Goal: Communication & Community: Answer question/provide support

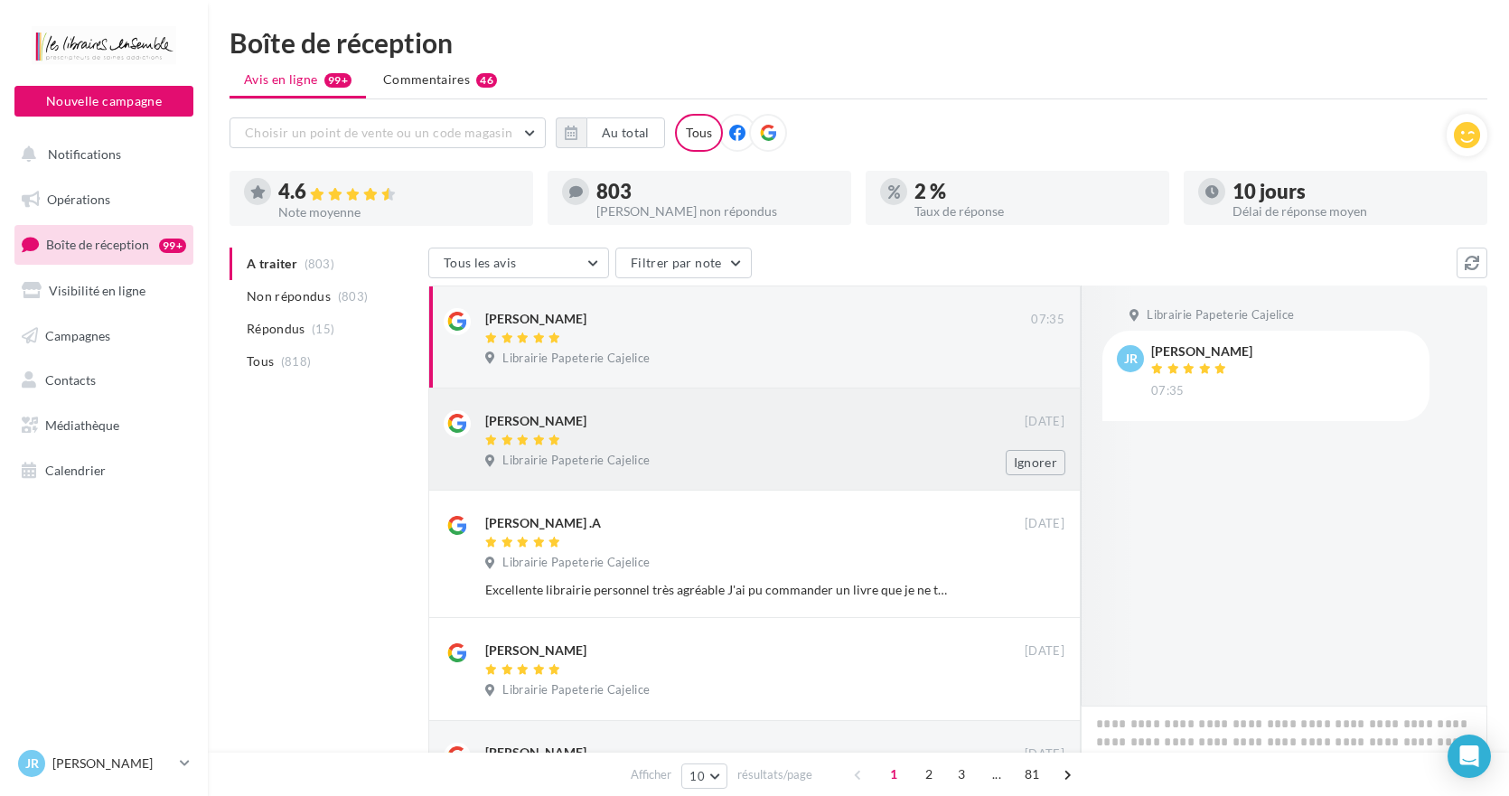
click at [758, 448] on div at bounding box center [754, 441] width 539 height 15
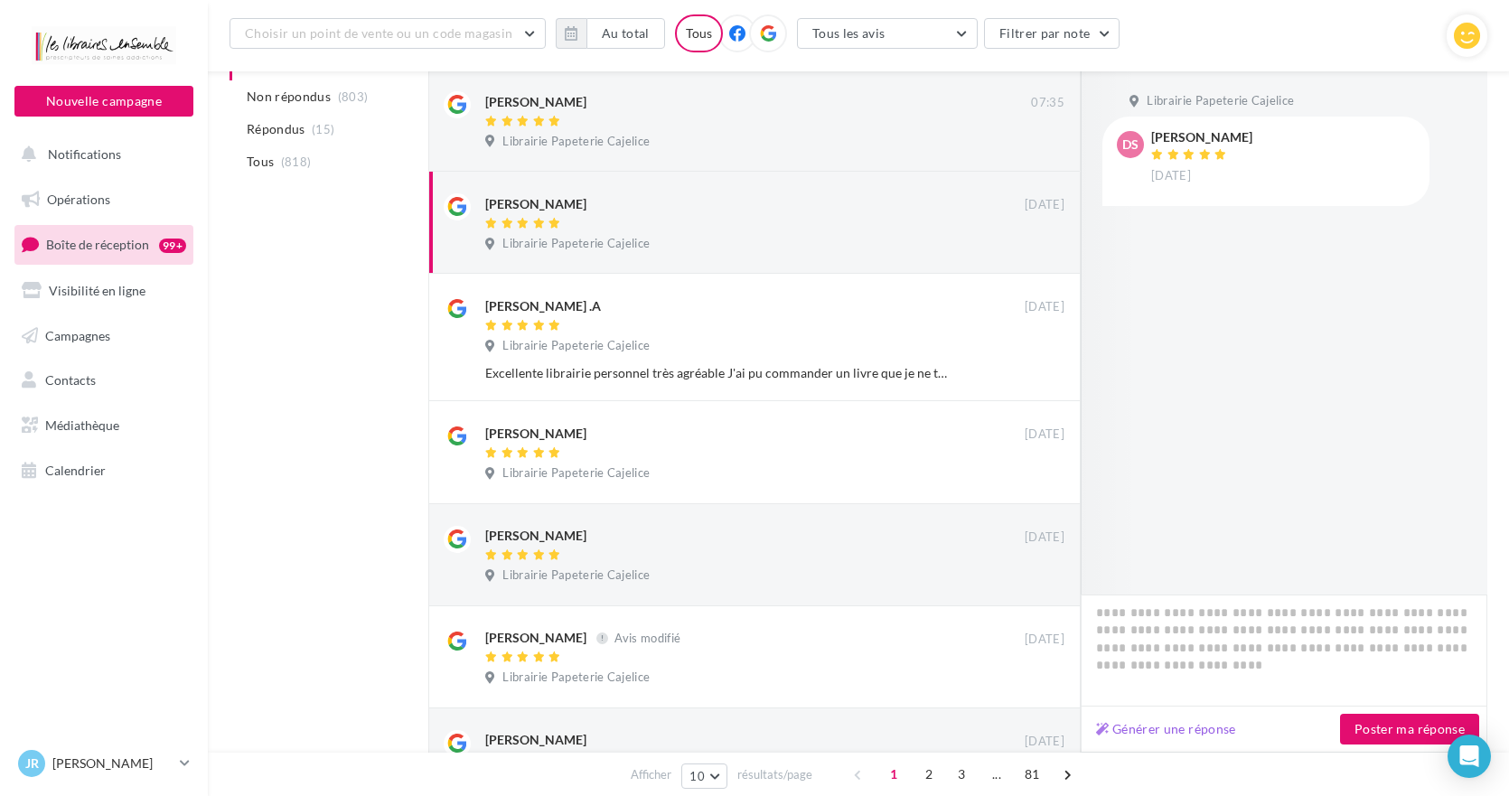
scroll to position [250, 0]
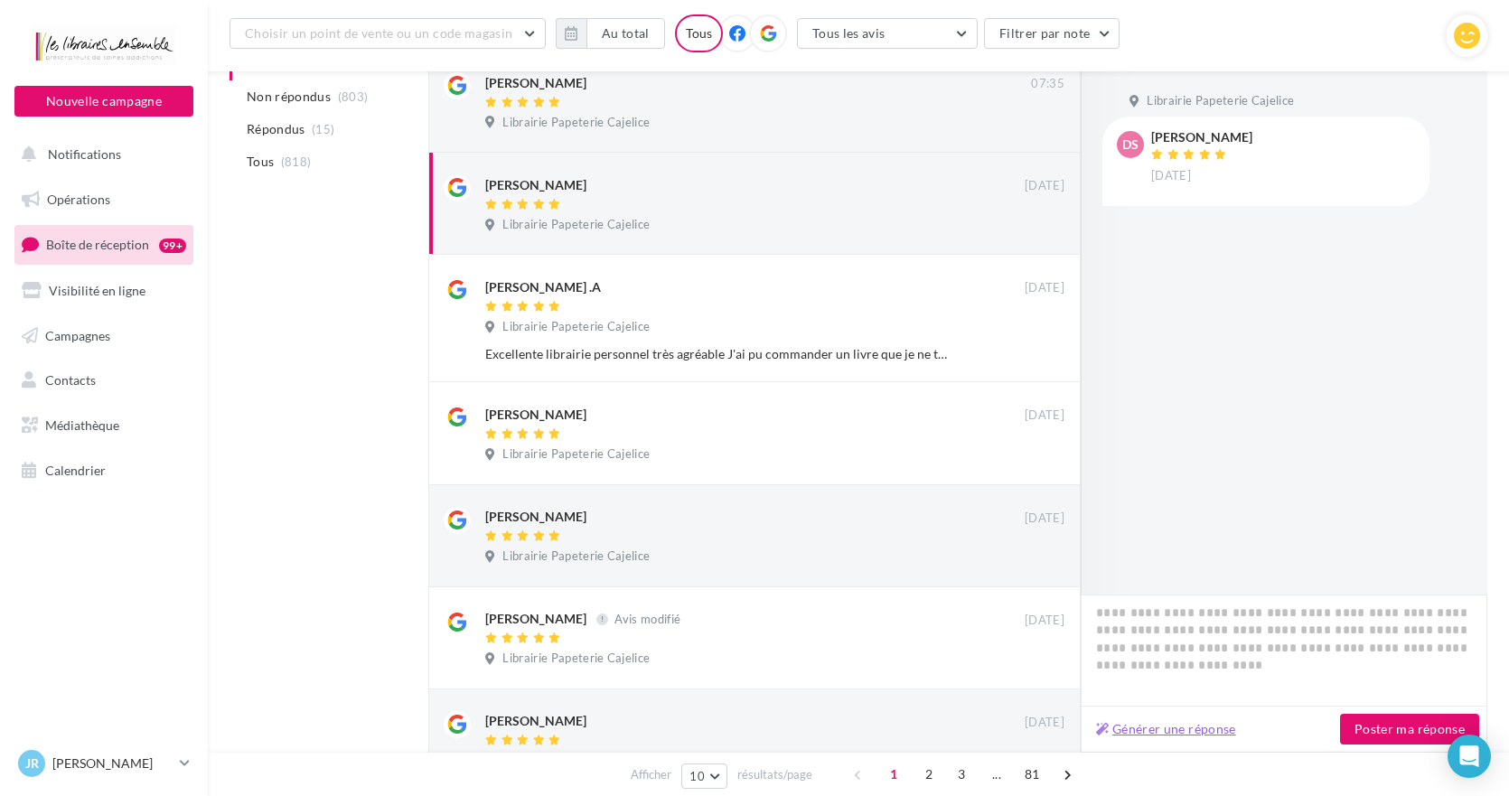
click at [1194, 726] on button "Générer une réponse" at bounding box center [1166, 729] width 155 height 22
type textarea "**********"
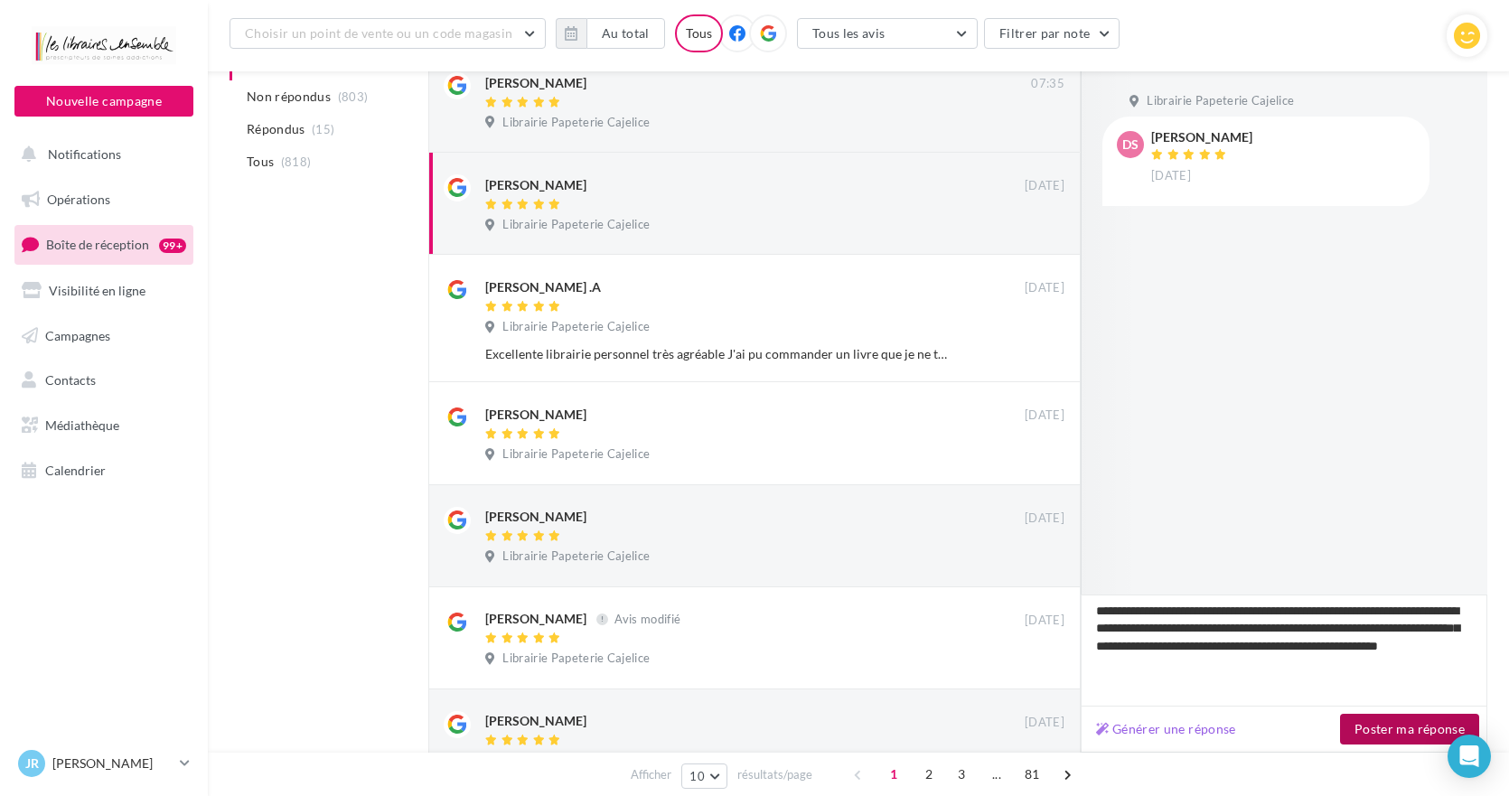
click at [1376, 735] on button "Poster ma réponse" at bounding box center [1409, 729] width 139 height 31
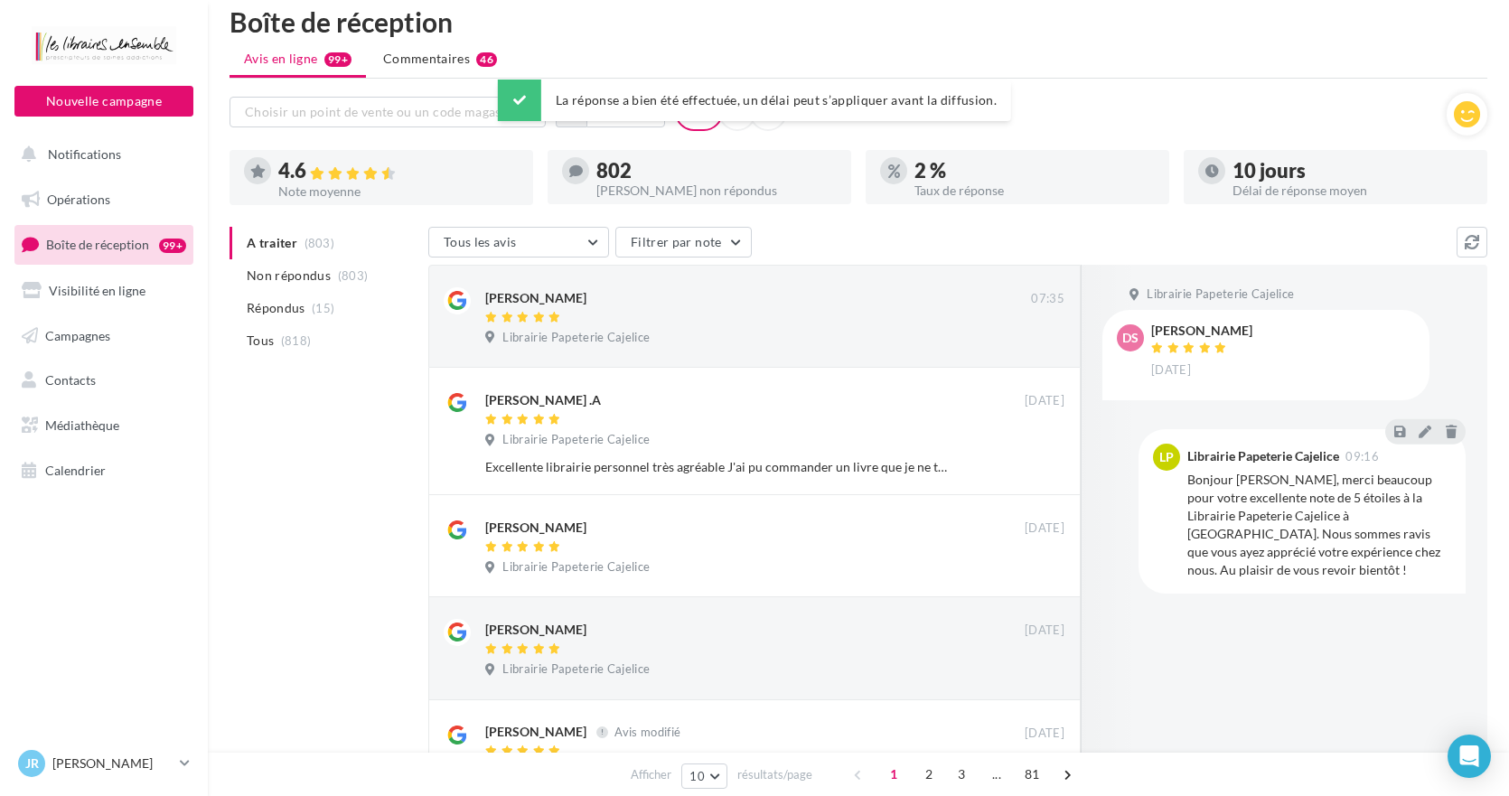
scroll to position [15, 0]
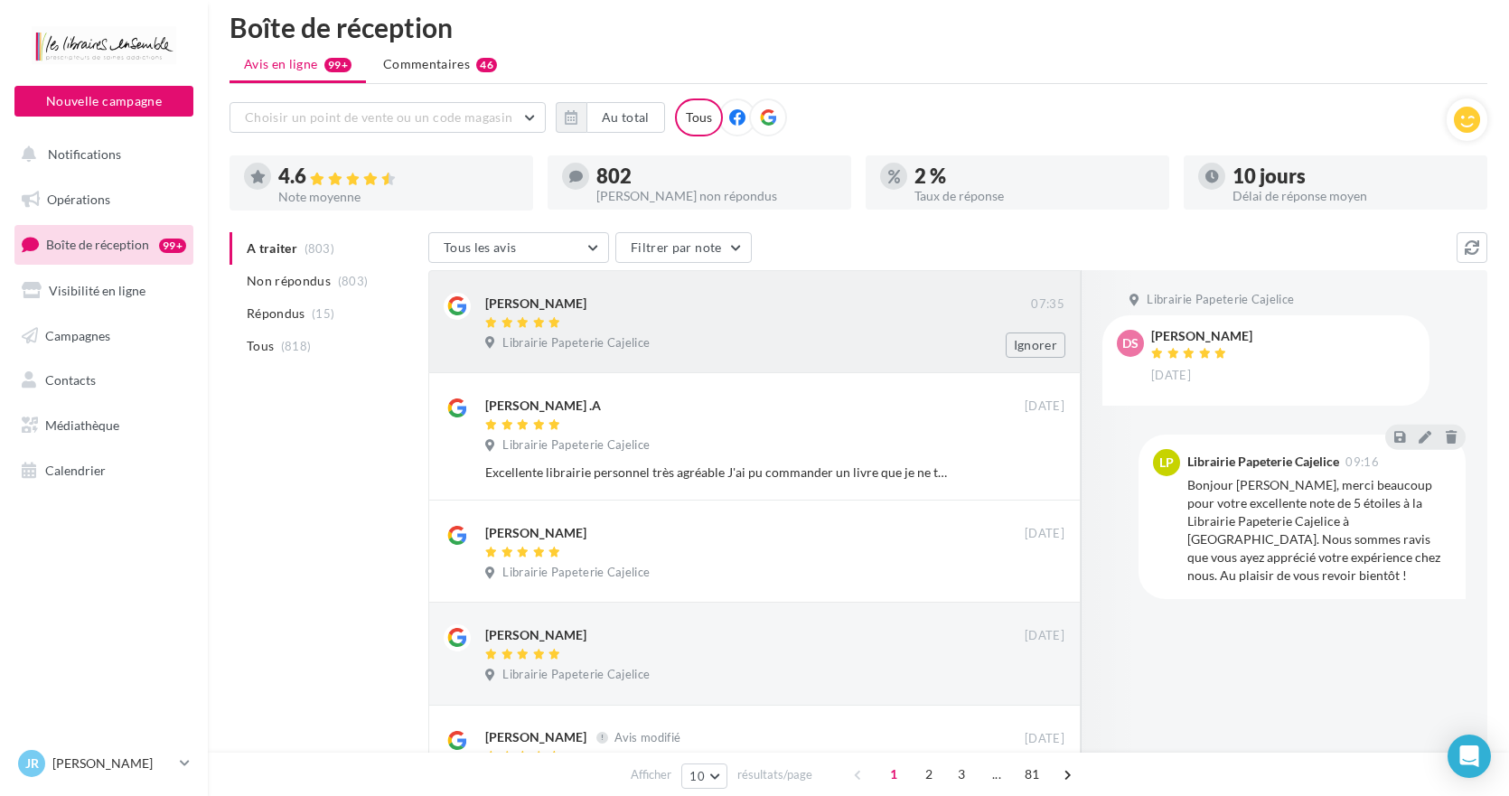
click at [722, 345] on div "Librairie Papeterie Cajelice" at bounding box center [774, 345] width 579 height 20
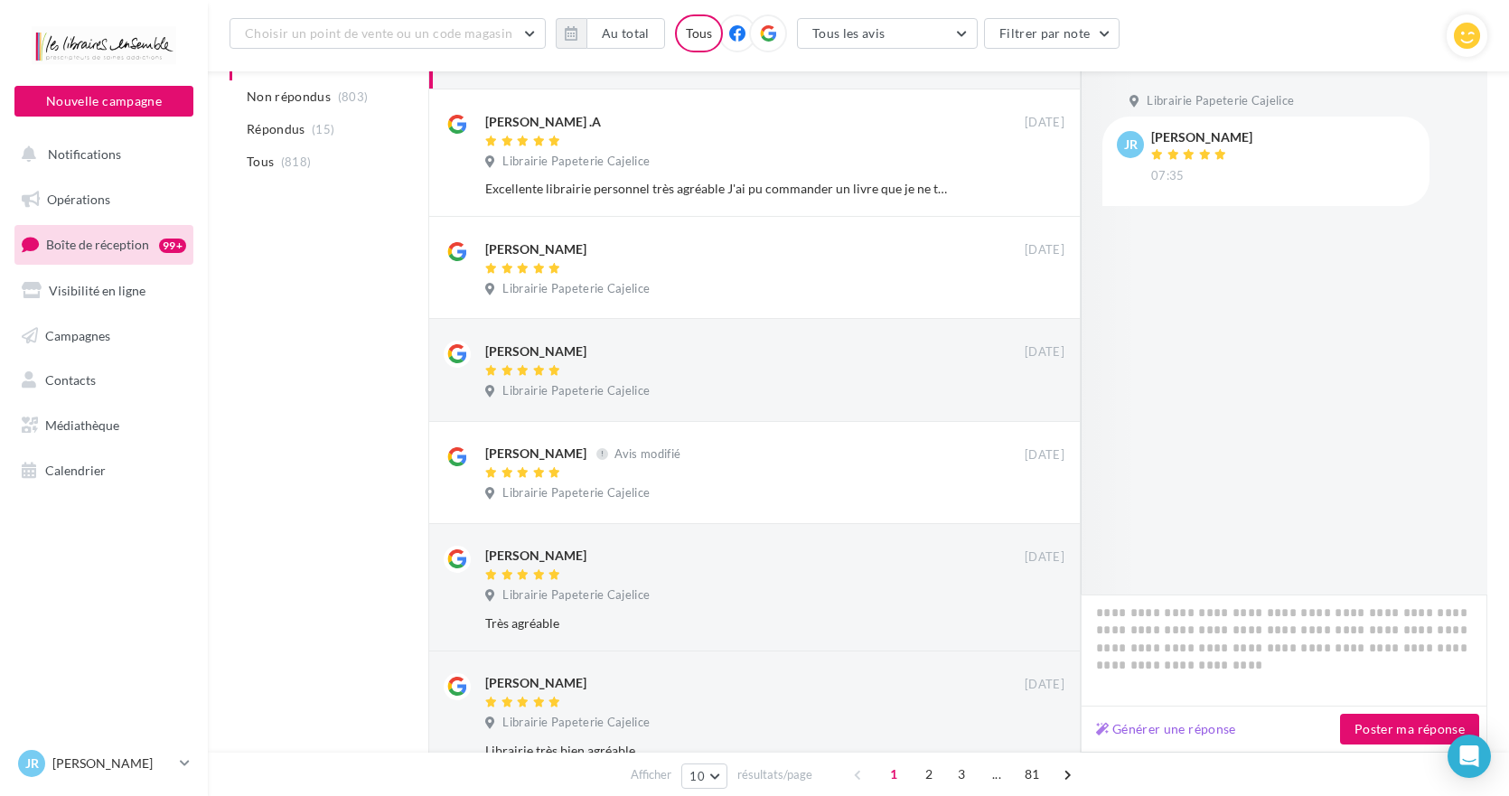
scroll to position [362, 0]
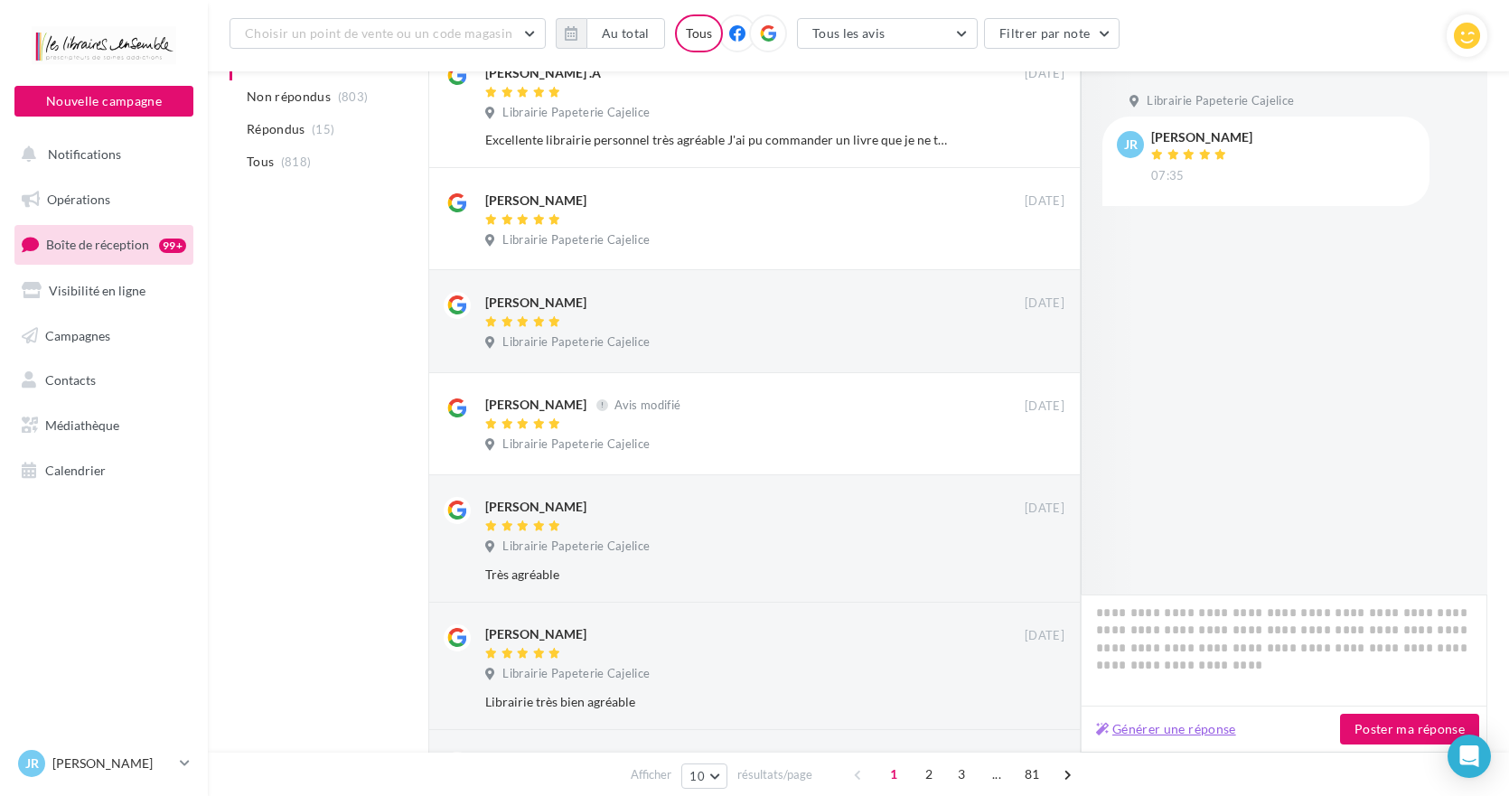
click at [1171, 728] on button "Générer une réponse" at bounding box center [1166, 729] width 155 height 22
type textarea "**********"
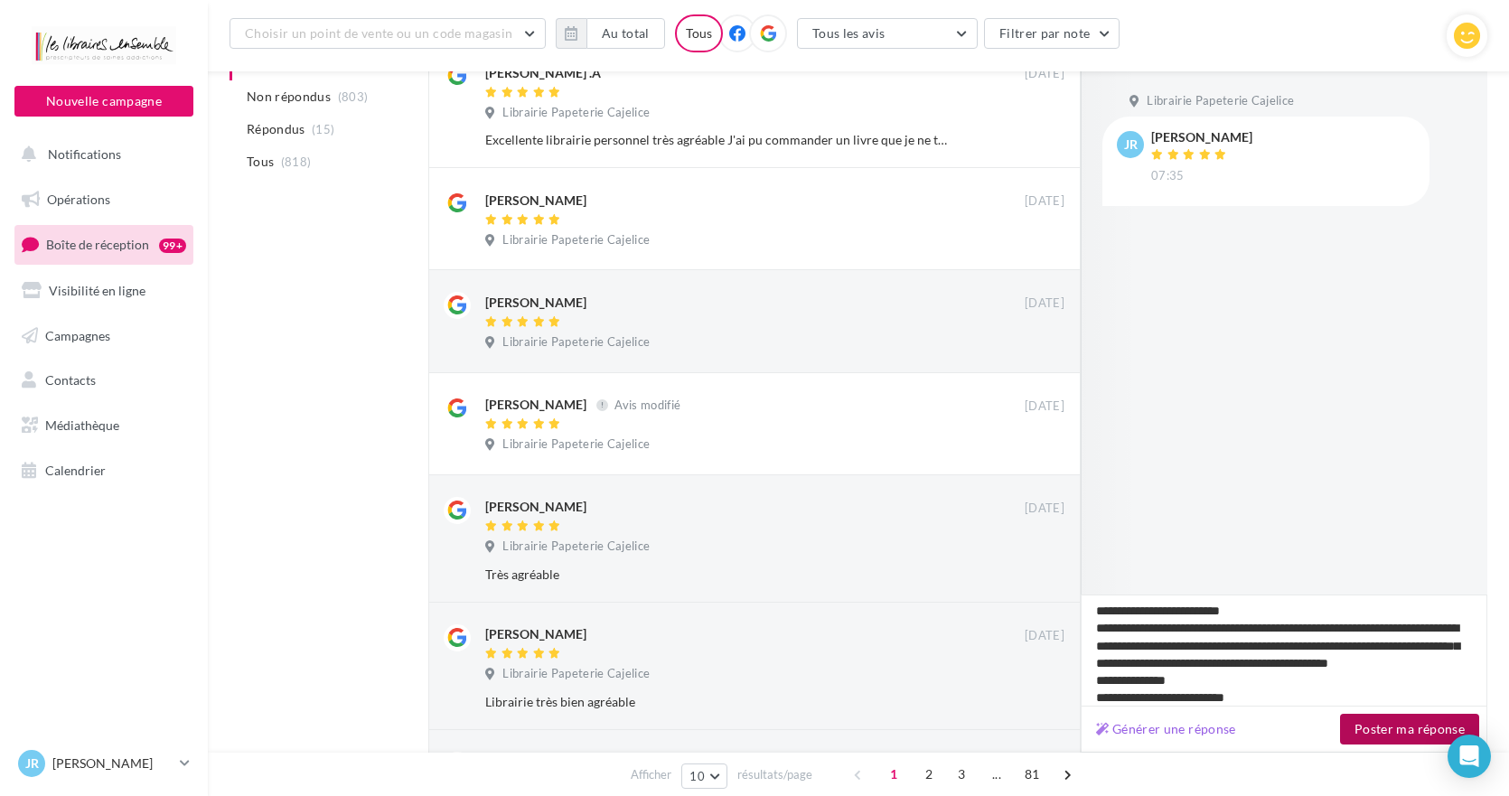
click at [1385, 728] on button "Poster ma réponse" at bounding box center [1409, 729] width 139 height 31
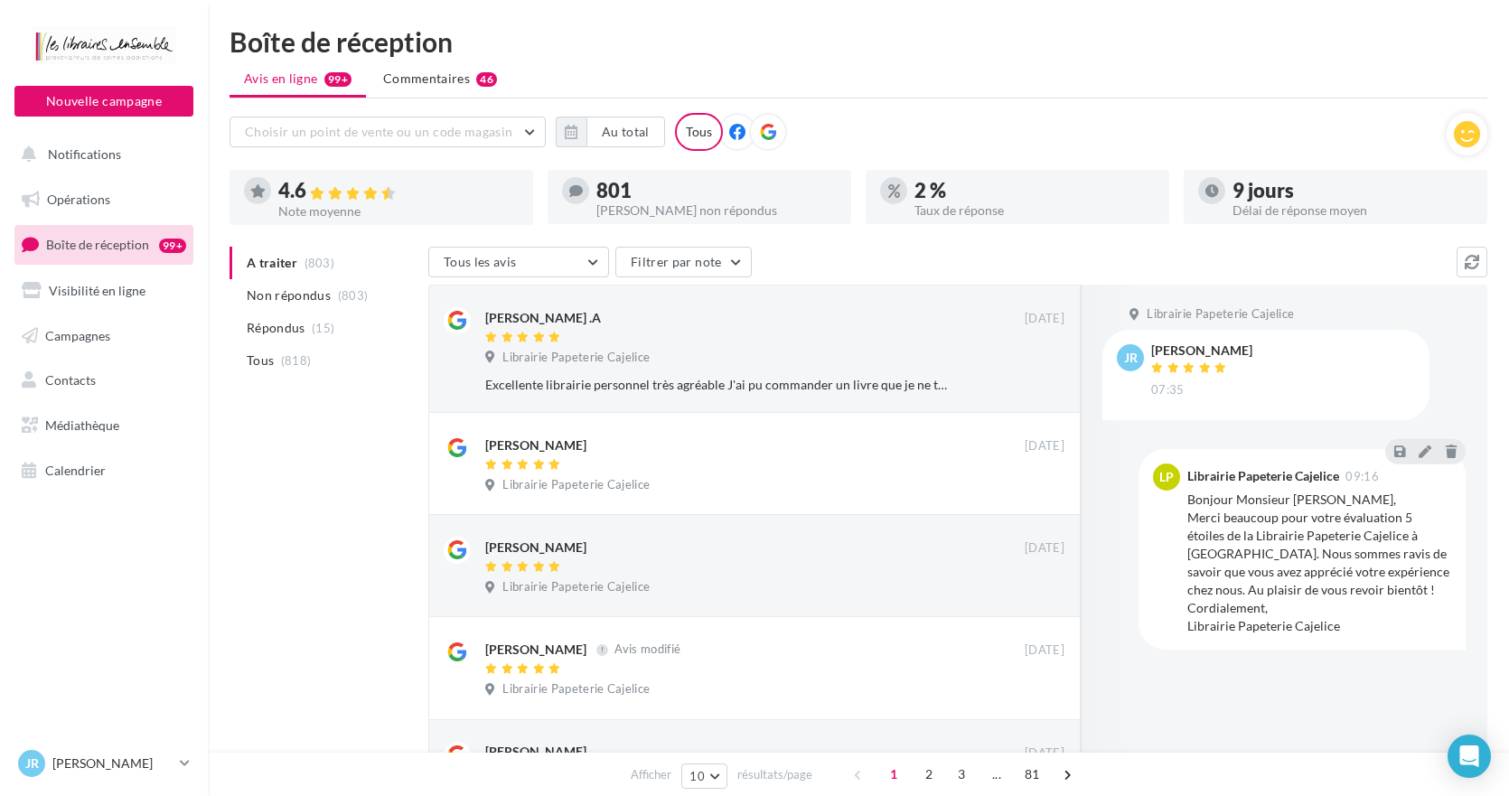
scroll to position [0, 0]
